Goal: Task Accomplishment & Management: Manage account settings

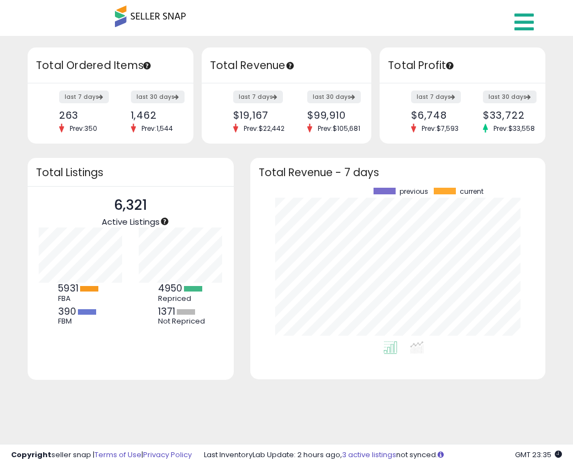
click at [528, 15] on icon at bounding box center [523, 22] width 19 height 22
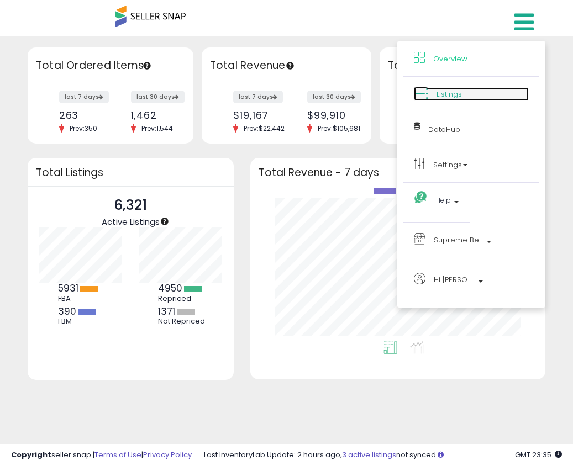
click at [456, 90] on span "Listings" at bounding box center [448, 94] width 25 height 10
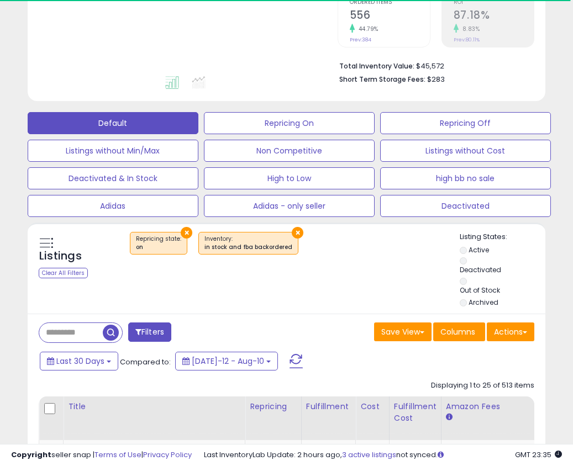
scroll to position [255, 0]
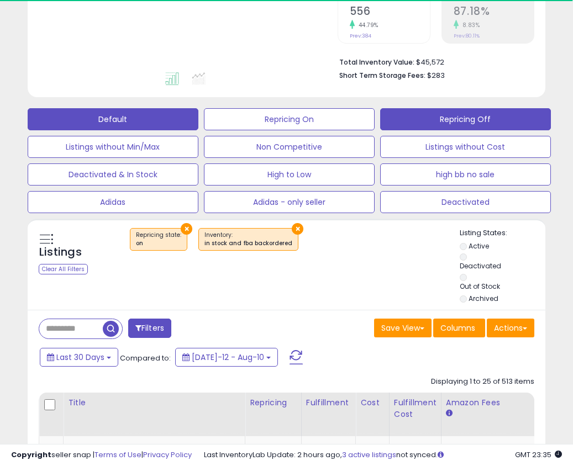
click at [482, 127] on button "Repricing Off" at bounding box center [465, 119] width 171 height 22
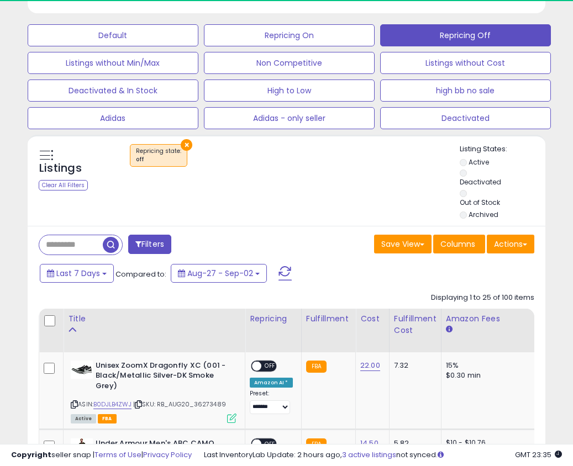
scroll to position [343, 0]
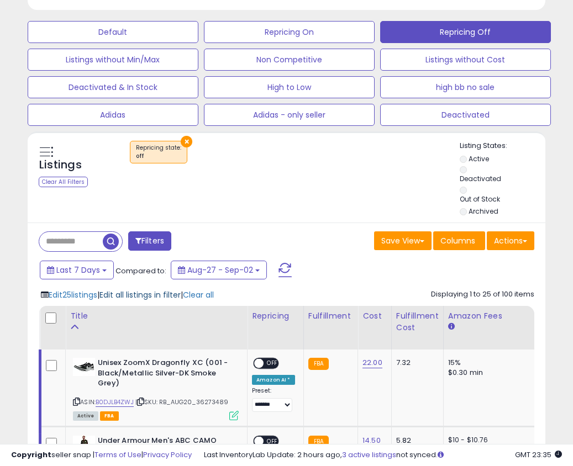
click at [143, 297] on span "Edit all listings in filter" at bounding box center [139, 294] width 81 height 11
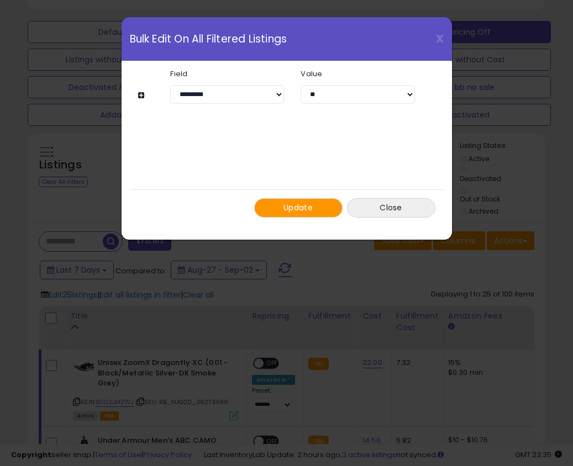
click at [310, 205] on span "Update" at bounding box center [297, 207] width 29 height 11
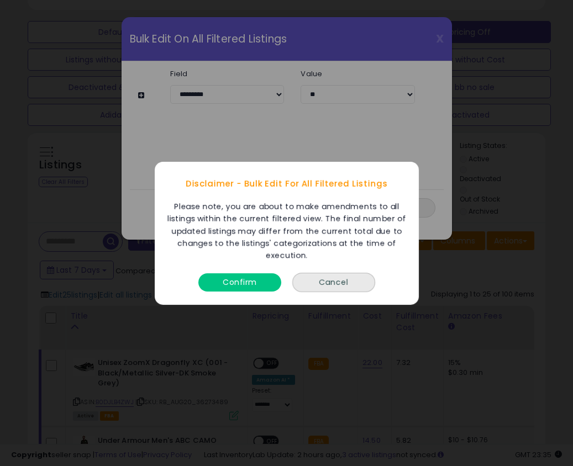
click at [250, 283] on button "Confirm" at bounding box center [239, 282] width 83 height 18
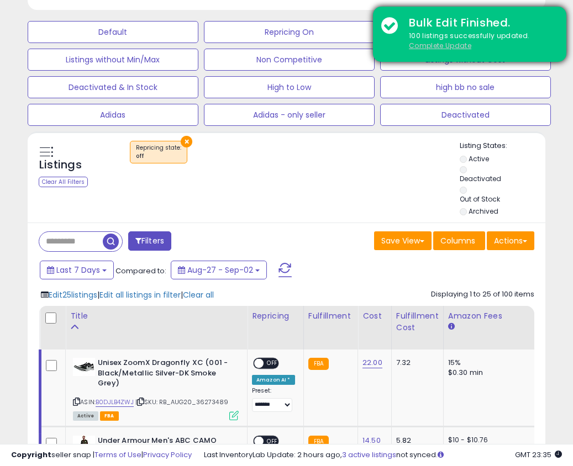
click at [438, 50] on u "Complete Update" at bounding box center [440, 45] width 62 height 9
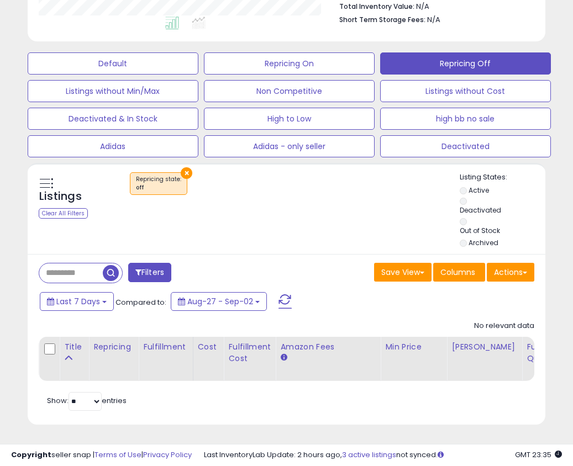
scroll to position [227, 298]
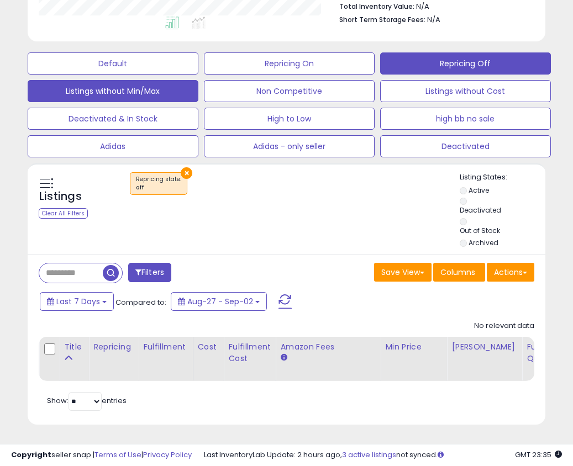
click at [152, 99] on button "Listings without Min/Max" at bounding box center [113, 91] width 171 height 22
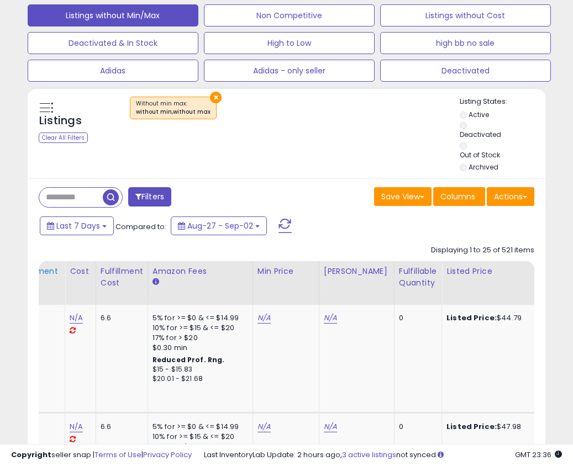
scroll to position [0, 291]
click at [398, 271] on div "Fulfillable Quantity" at bounding box center [417, 277] width 38 height 23
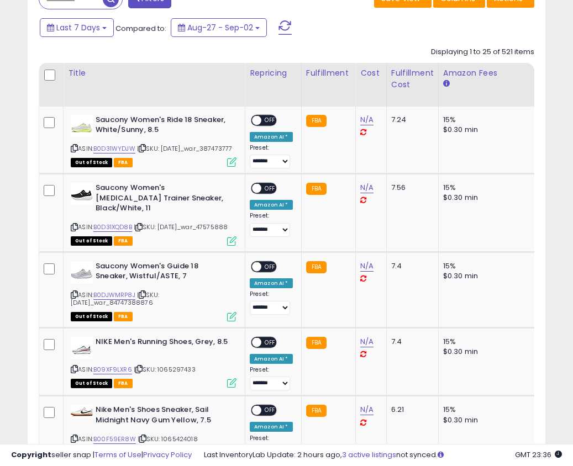
scroll to position [0, 0]
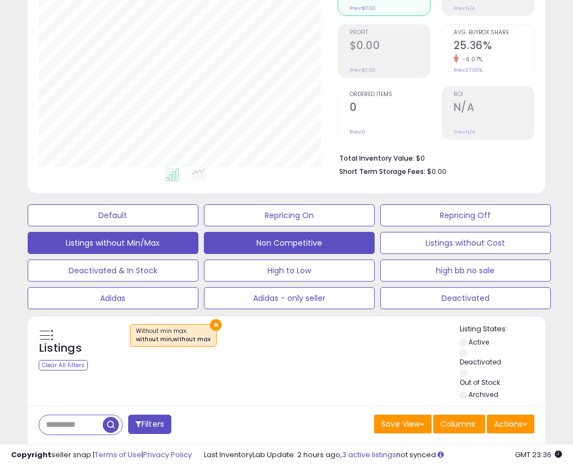
click at [254, 245] on button "Non Competitive" at bounding box center [289, 243] width 171 height 22
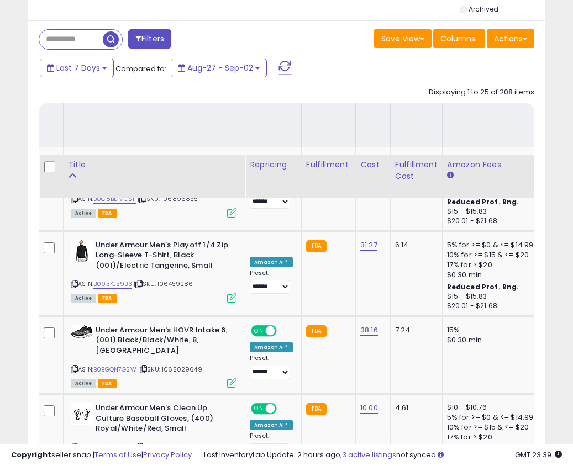
scroll to position [403, 0]
